Goal: Task Accomplishment & Management: Use online tool/utility

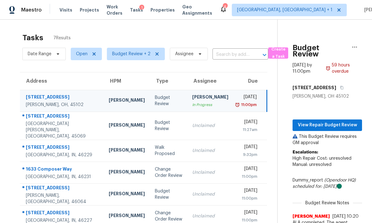
scroll to position [20, 0]
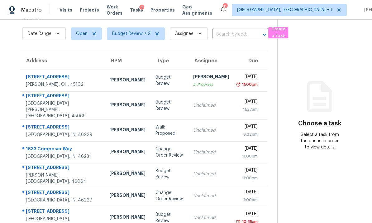
scroll to position [20, 0]
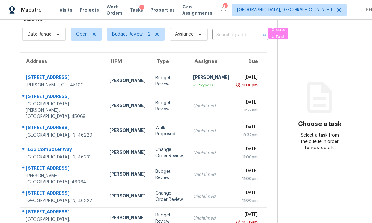
click at [104, 125] on td "Dodd Drayer" at bounding box center [127, 131] width 46 height 22
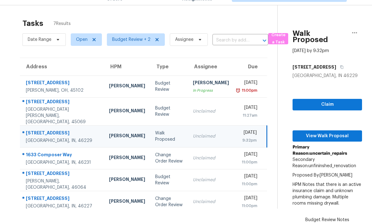
scroll to position [0, 0]
click at [324, 132] on span "View Walk Proposal" at bounding box center [326, 136] width 59 height 8
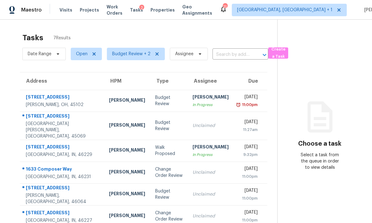
click at [78, 146] on td "2420 Wildbriar Ct Indianapolis, IN, 46229" at bounding box center [62, 151] width 84 height 22
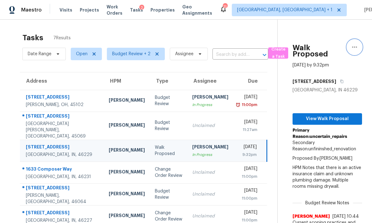
click at [358, 47] on icon "button" at bounding box center [354, 46] width 7 height 7
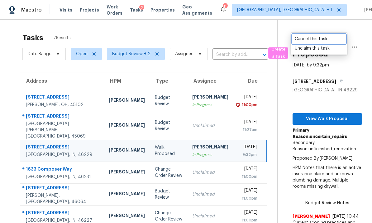
click at [320, 39] on div "Cancel this task" at bounding box center [319, 39] width 49 height 6
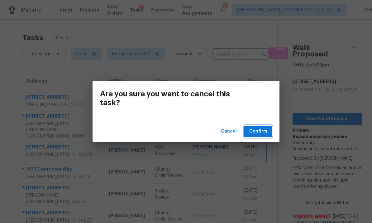
click at [260, 131] on span "Confirm" at bounding box center [258, 131] width 18 height 8
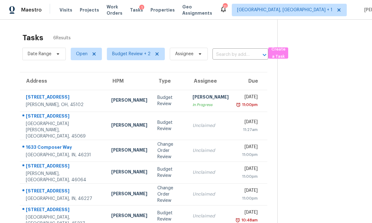
click at [106, 145] on td "[PERSON_NAME]" at bounding box center [129, 151] width 46 height 22
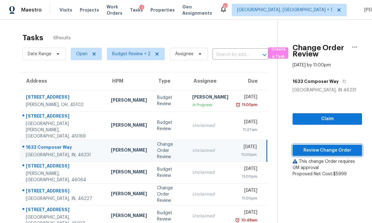
click at [321, 150] on span "Review Change Order" at bounding box center [326, 150] width 59 height 8
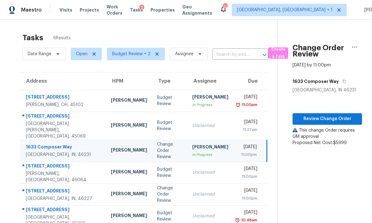
click at [106, 187] on td "[PERSON_NAME]" at bounding box center [129, 194] width 46 height 22
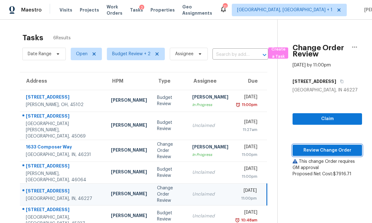
click at [324, 148] on span "Review Change Order" at bounding box center [326, 150] width 59 height 8
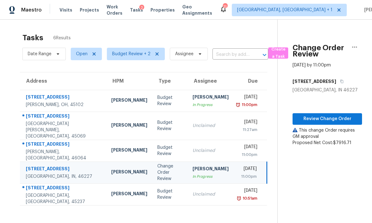
click at [76, 122] on td "7857 Furrow Ct West Chester, OH, 45069" at bounding box center [63, 126] width 86 height 28
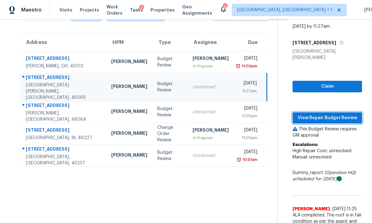
click at [320, 114] on span "View Repair Budget Review" at bounding box center [326, 118] width 59 height 8
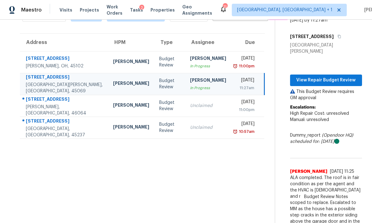
scroll to position [20, 0]
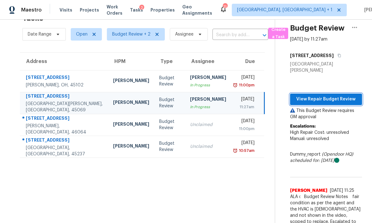
click at [321, 95] on span "View Repair Budget Review" at bounding box center [326, 99] width 62 height 8
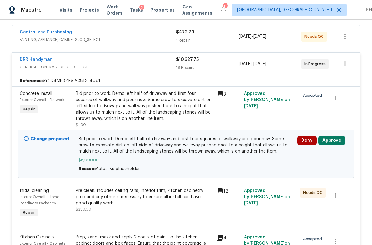
scroll to position [114, 0]
click at [221, 94] on icon at bounding box center [219, 94] width 6 height 6
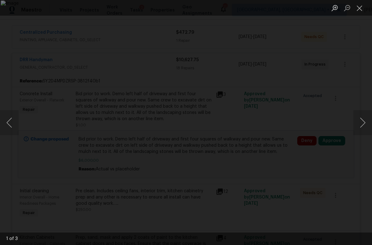
click at [366, 122] on button "Next image" at bounding box center [362, 122] width 19 height 25
click at [368, 122] on button "Next image" at bounding box center [362, 122] width 19 height 25
click at [365, 122] on button "Next image" at bounding box center [362, 122] width 19 height 25
click at [367, 123] on button "Next image" at bounding box center [362, 122] width 19 height 25
click at [360, 7] on button "Close lightbox" at bounding box center [359, 7] width 12 height 11
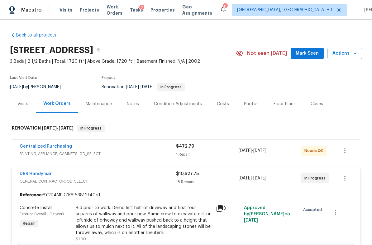
scroll to position [0, 0]
click at [165, 103] on div "Condition Adjustments" at bounding box center [178, 104] width 48 height 6
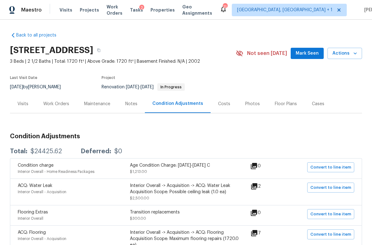
click at [133, 101] on div "Notes" at bounding box center [131, 104] width 12 height 6
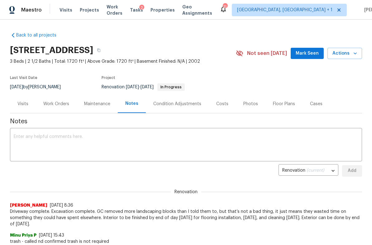
click at [60, 105] on div "Work Orders" at bounding box center [56, 104] width 26 height 6
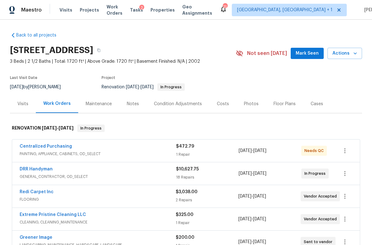
click at [105, 173] on span "GENERAL_CONTRACTOR, OD_SELECT" at bounding box center [98, 176] width 156 height 6
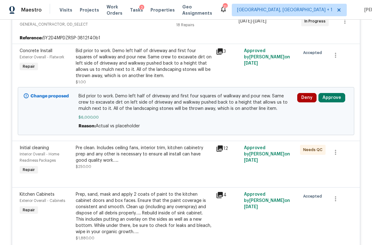
scroll to position [158, 0]
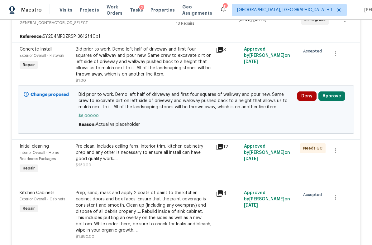
click at [334, 97] on button "Approve" at bounding box center [331, 95] width 27 height 9
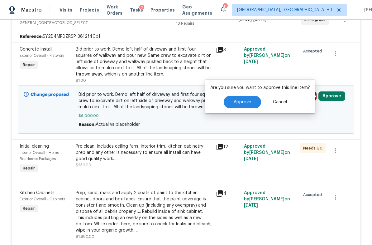
click at [246, 100] on span "Approve" at bounding box center [242, 102] width 17 height 5
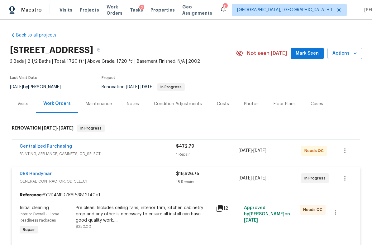
scroll to position [0, 0]
click at [225, 105] on div "Costs" at bounding box center [223, 104] width 12 height 6
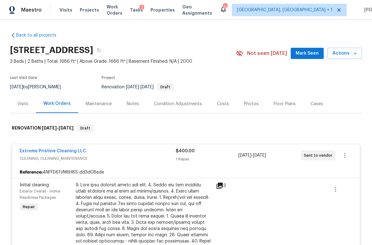
click at [343, 51] on span "Actions" at bounding box center [344, 54] width 25 height 8
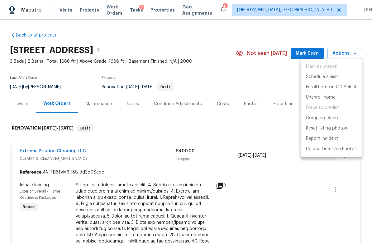
click at [277, 82] on div at bounding box center [186, 122] width 372 height 245
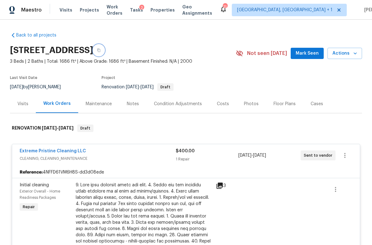
click at [104, 50] on button "button" at bounding box center [98, 50] width 11 height 11
click at [101, 49] on icon "button" at bounding box center [99, 50] width 4 height 4
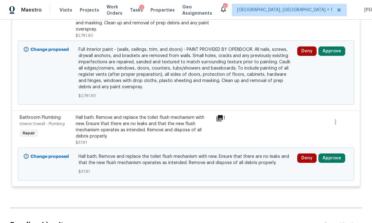
scroll to position [1722, 0]
click at [334, 154] on button "Approve" at bounding box center [331, 158] width 27 height 9
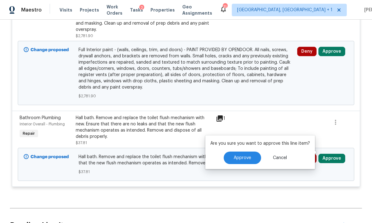
click at [249, 156] on span "Approve" at bounding box center [242, 157] width 17 height 5
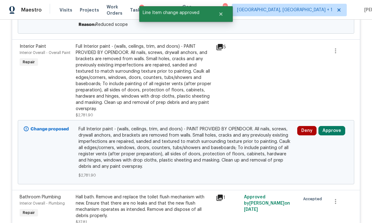
scroll to position [1643, 0]
click at [333, 126] on button "Approve" at bounding box center [331, 130] width 27 height 9
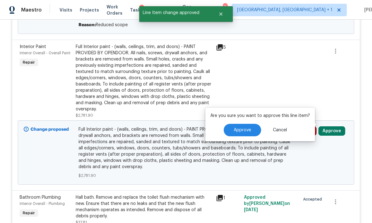
click at [247, 131] on span "Approve" at bounding box center [242, 130] width 17 height 5
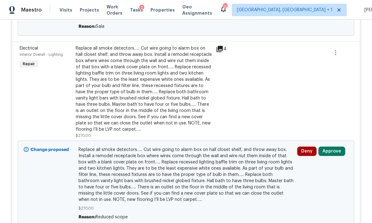
scroll to position [1453, 0]
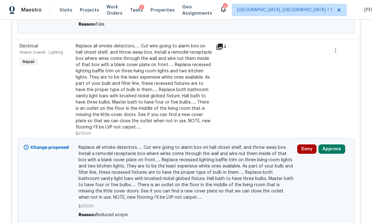
click at [336, 144] on button "Approve" at bounding box center [331, 148] width 27 height 9
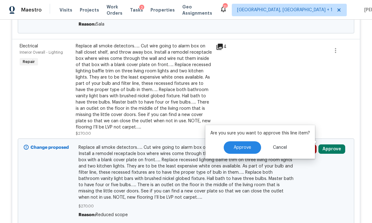
click at [242, 146] on span "Approve" at bounding box center [242, 147] width 17 height 5
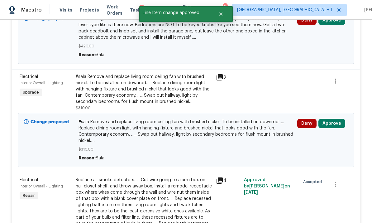
scroll to position [1317, 0]
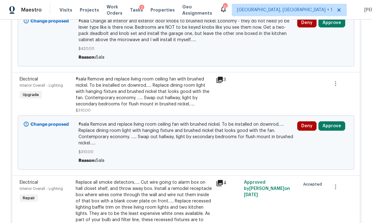
click at [333, 121] on button "Approve" at bounding box center [331, 125] width 27 height 9
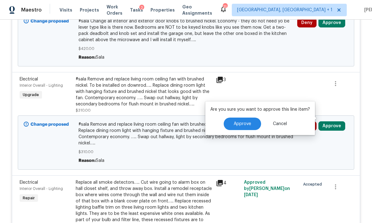
click at [245, 124] on span "Approve" at bounding box center [242, 123] width 17 height 5
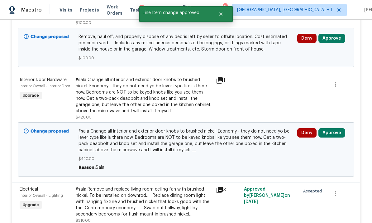
scroll to position [1207, 0]
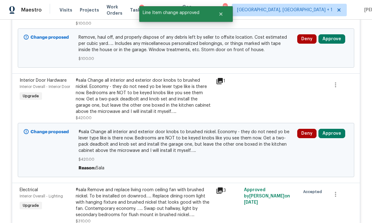
click at [333, 129] on button "Approve" at bounding box center [331, 133] width 27 height 9
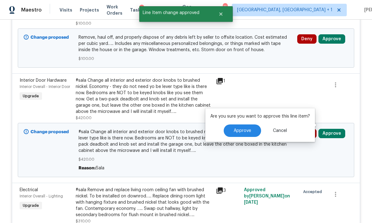
click at [248, 130] on span "Approve" at bounding box center [242, 130] width 17 height 5
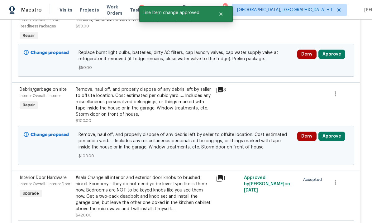
scroll to position [1107, 0]
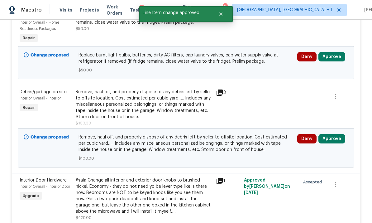
click at [334, 134] on button "Approve" at bounding box center [331, 138] width 27 height 9
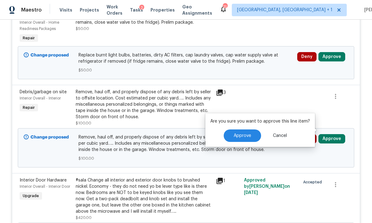
click at [247, 135] on span "Approve" at bounding box center [242, 135] width 17 height 5
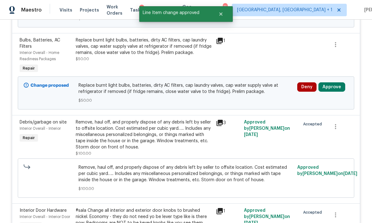
scroll to position [1007, 0]
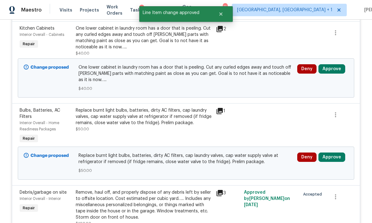
click at [334, 152] on button "Approve" at bounding box center [331, 156] width 27 height 9
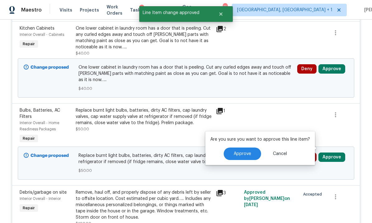
click at [249, 152] on span "Approve" at bounding box center [242, 153] width 17 height 5
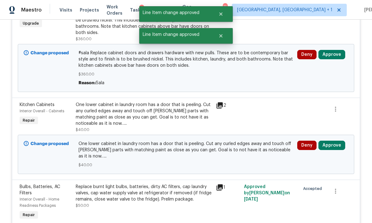
scroll to position [904, 0]
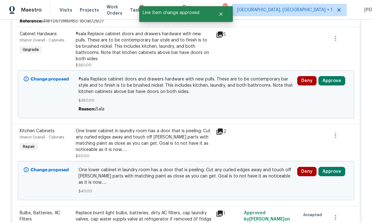
click at [335, 167] on button "Approve" at bounding box center [331, 171] width 27 height 9
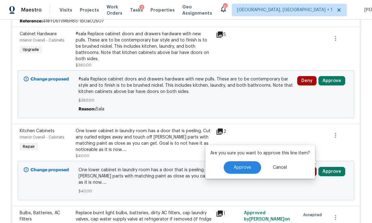
click at [249, 168] on span "Approve" at bounding box center [242, 167] width 17 height 5
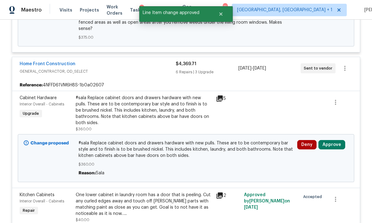
scroll to position [840, 0]
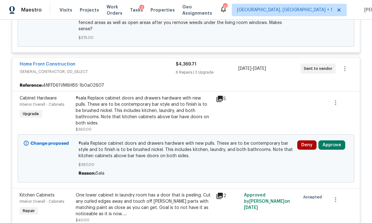
click at [335, 140] on button "Approve" at bounding box center [331, 144] width 27 height 9
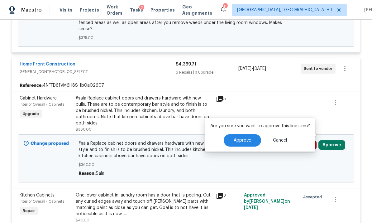
click at [247, 145] on button "Approve" at bounding box center [242, 140] width 37 height 12
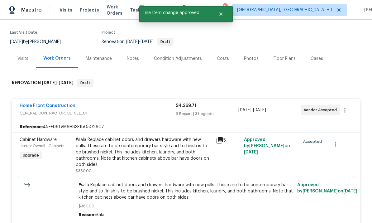
scroll to position [43, 0]
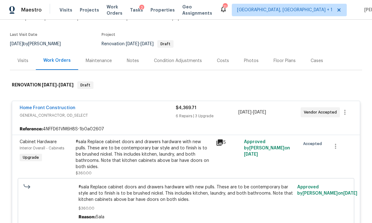
click at [112, 112] on div "Home Front Construction" at bounding box center [98, 108] width 156 height 7
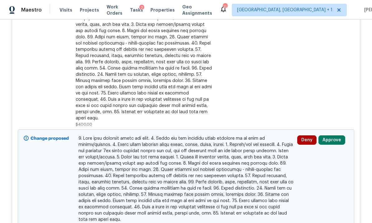
scroll to position [221, 0]
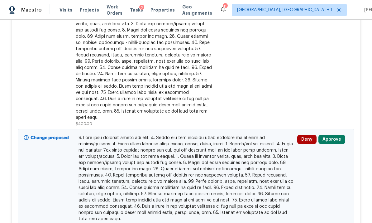
click at [334, 135] on button "Approve" at bounding box center [331, 139] width 27 height 9
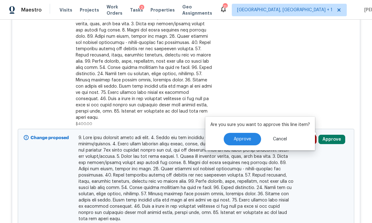
click at [250, 143] on button "Approve" at bounding box center [242, 139] width 37 height 12
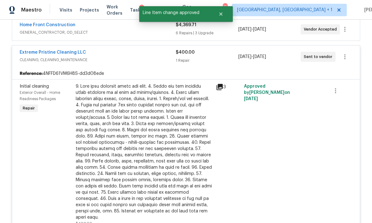
scroll to position [88, 0]
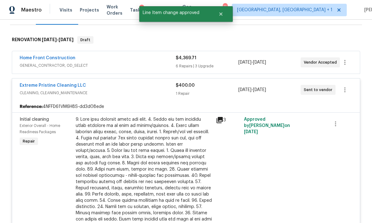
click at [113, 89] on div "Extreme Pristine Cleaning LLC" at bounding box center [98, 85] width 156 height 7
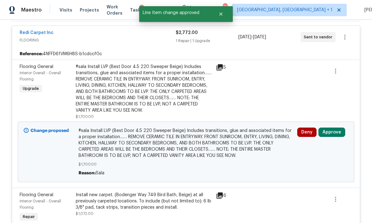
scroll to position [165, 0]
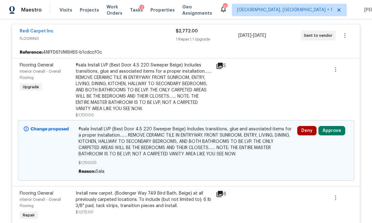
click at [336, 130] on button "Approve" at bounding box center [331, 130] width 27 height 9
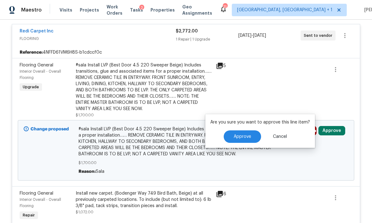
click at [246, 137] on span "Approve" at bounding box center [242, 136] width 17 height 5
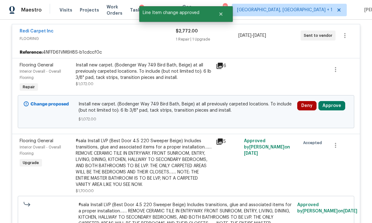
click at [330, 106] on button "Approve" at bounding box center [331, 105] width 27 height 9
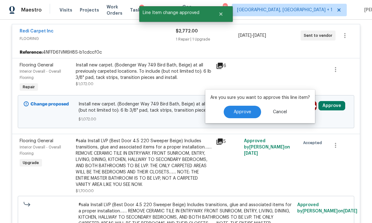
click at [248, 113] on span "Approve" at bounding box center [242, 112] width 17 height 5
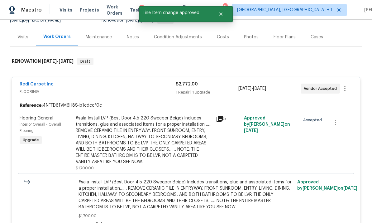
scroll to position [58, 0]
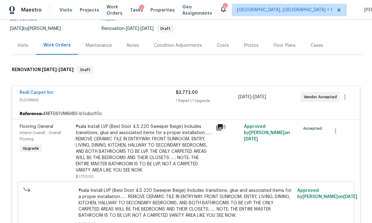
click at [87, 97] on div "Redi Carpet Inc" at bounding box center [98, 92] width 156 height 7
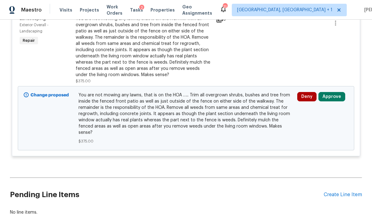
scroll to position [256, 0]
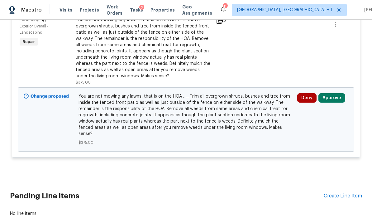
click at [333, 96] on button "Approve" at bounding box center [331, 97] width 27 height 9
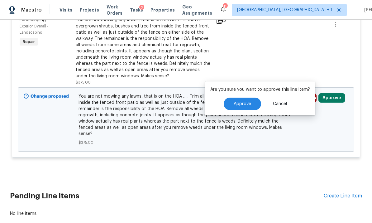
click at [249, 106] on button "Approve" at bounding box center [242, 103] width 37 height 12
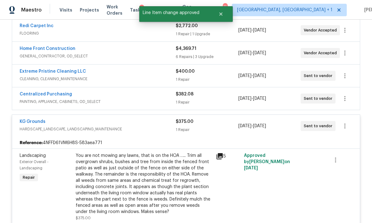
scroll to position [120, 0]
click at [221, 155] on icon at bounding box center [219, 156] width 6 height 6
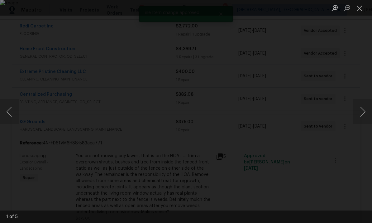
click at [368, 111] on button "Next image" at bounding box center [362, 111] width 19 height 25
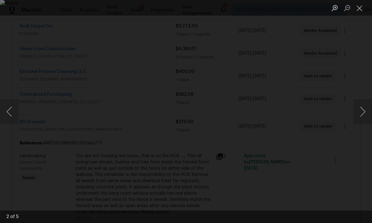
click at [365, 112] on button "Next image" at bounding box center [362, 111] width 19 height 25
click at [365, 111] on button "Next image" at bounding box center [362, 111] width 19 height 25
click at [364, 114] on button "Next image" at bounding box center [362, 111] width 19 height 25
click at [358, 8] on button "Close lightbox" at bounding box center [359, 7] width 12 height 11
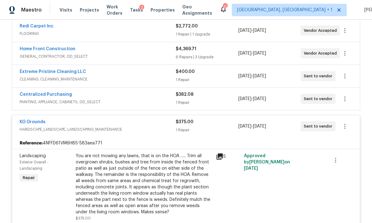
click at [135, 127] on span "HARDSCAPE_LANDSCAPE, LANDSCAPING_MAINTENANCE" at bounding box center [98, 129] width 156 height 6
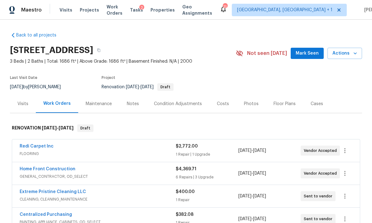
scroll to position [0, 0]
click at [226, 103] on div "Costs" at bounding box center [223, 104] width 12 height 6
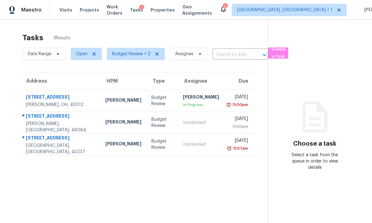
click at [100, 143] on td "[PERSON_NAME]" at bounding box center [123, 144] width 46 height 22
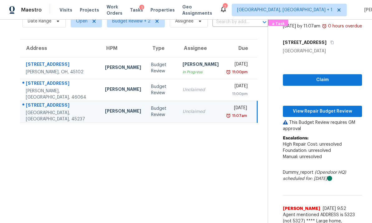
scroll to position [30, 0]
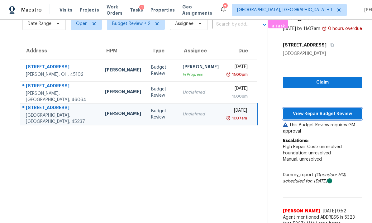
click at [323, 115] on button "View Repair Budget Review" at bounding box center [322, 114] width 79 height 12
